Goal: Task Accomplishment & Management: Manage account settings

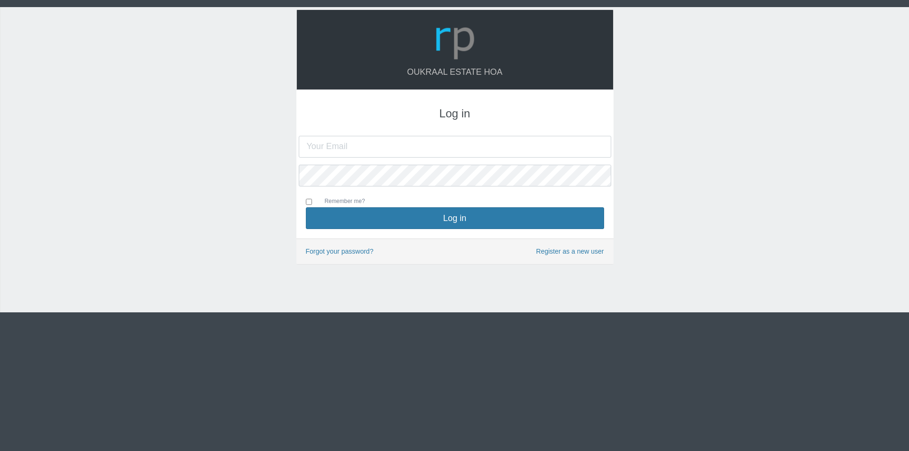
click at [410, 151] on input "text" at bounding box center [455, 147] width 313 height 22
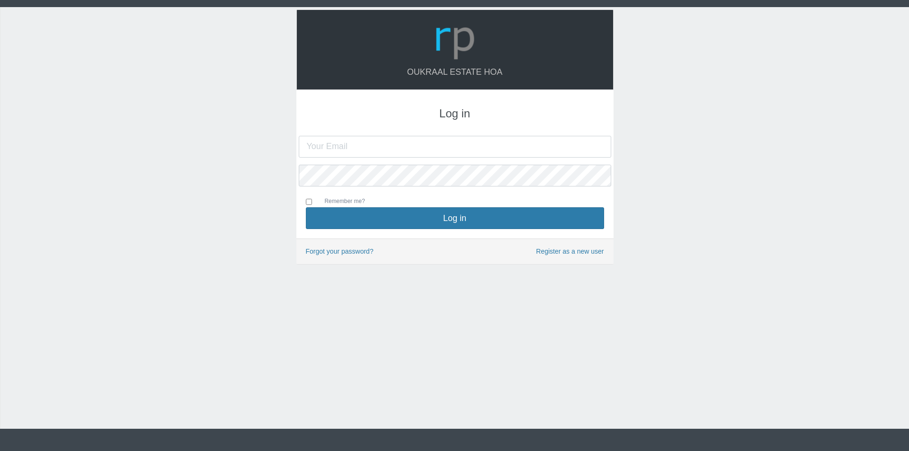
type input "[EMAIL_ADDRESS][DOMAIN_NAME]"
click at [306, 207] on button "Log in" at bounding box center [455, 218] width 298 height 22
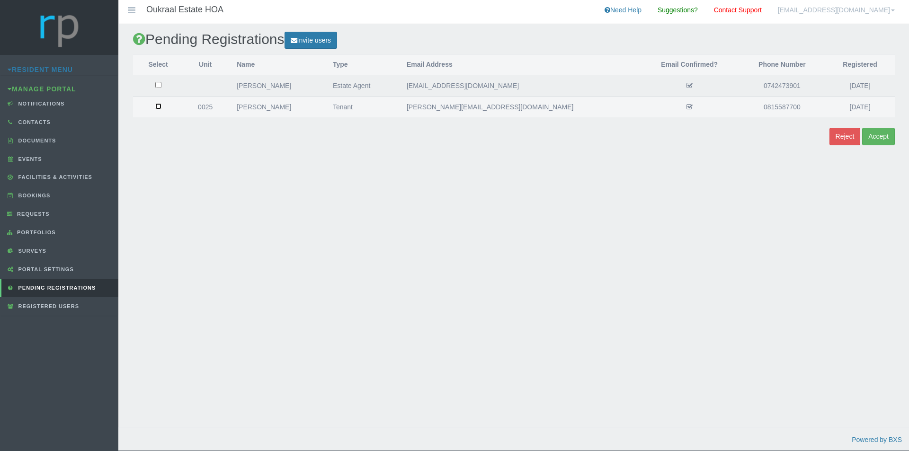
click at [160, 88] on input "checkbox" at bounding box center [158, 85] width 6 height 6
checkbox input "true"
click at [888, 134] on button "Accept" at bounding box center [878, 137] width 33 height 18
